Goal: Navigation & Orientation: Find specific page/section

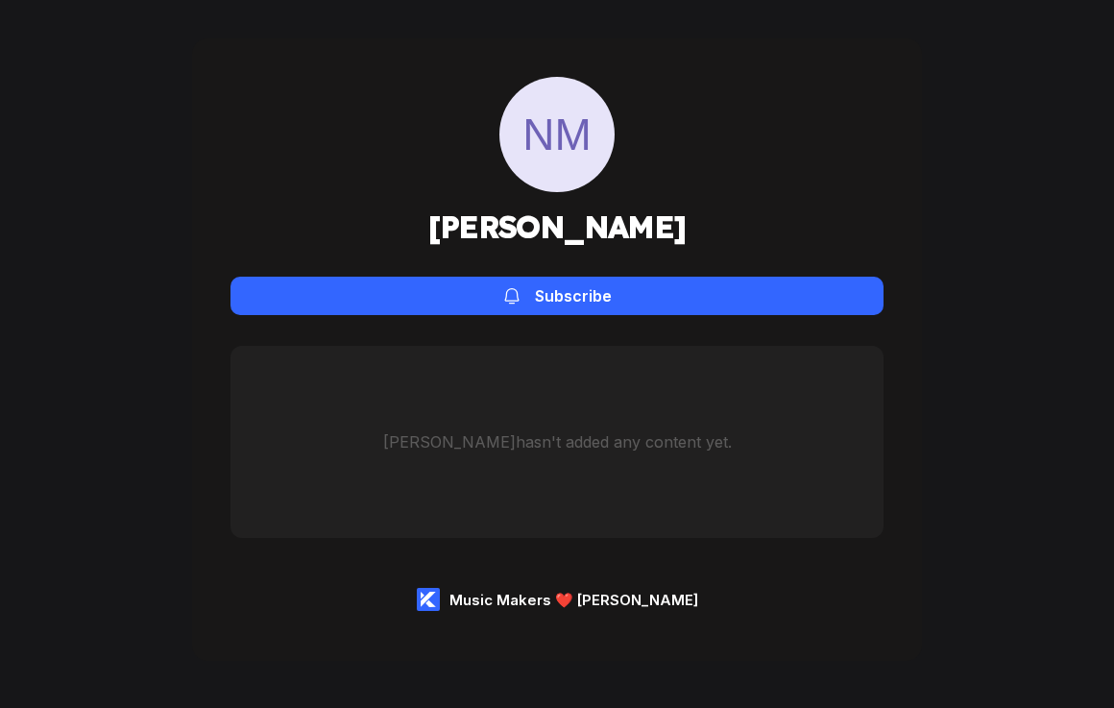
drag, startPoint x: 711, startPoint y: 224, endPoint x: 429, endPoint y: 217, distance: 281.5
click at [429, 217] on div "NM [PERSON_NAME] Subscribe" at bounding box center [556, 196] width 653 height 238
